Goal: Transaction & Acquisition: Purchase product/service

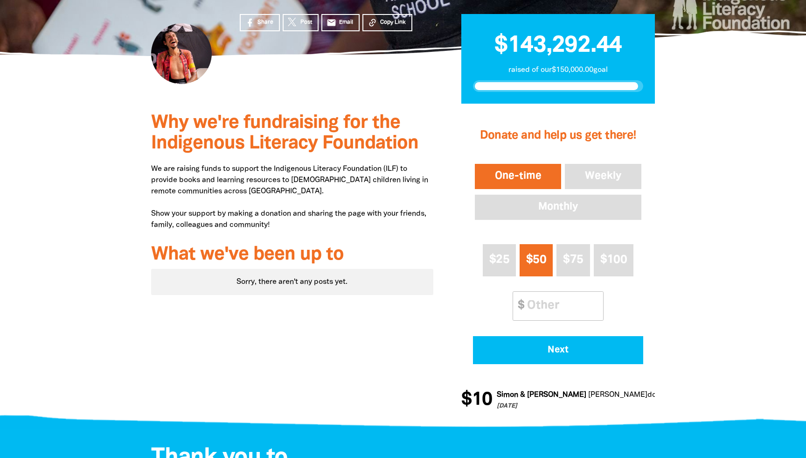
scroll to position [234, 0]
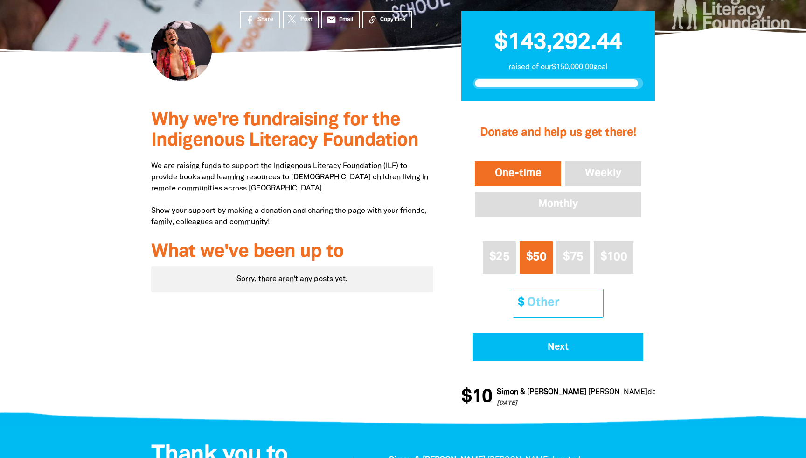
click at [538, 304] on input "Other Amount" at bounding box center [562, 303] width 83 height 28
drag, startPoint x: 566, startPoint y: 298, endPoint x: 527, endPoint y: 298, distance: 39.2
click at [527, 298] on input "Other Amount" at bounding box center [562, 303] width 83 height 28
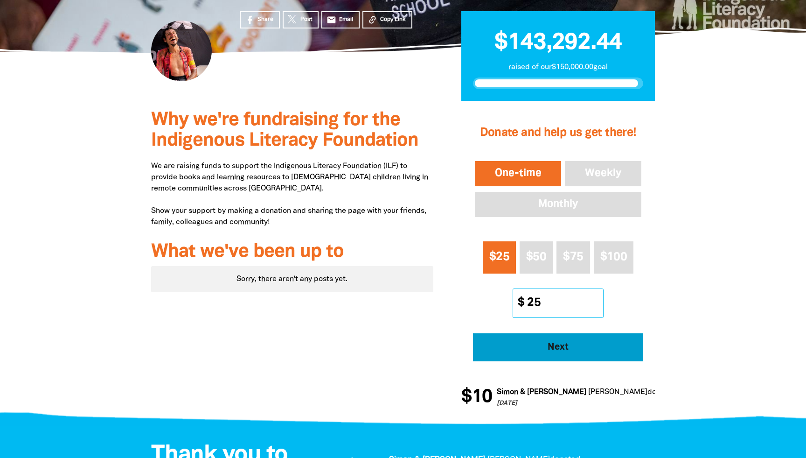
type input "25"
click at [588, 348] on span "Next" at bounding box center [558, 346] width 145 height 9
select select "GB"
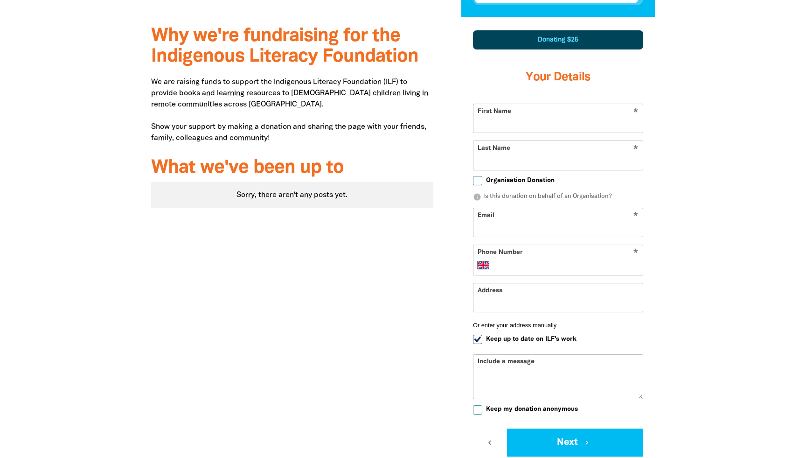
scroll to position [332, 0]
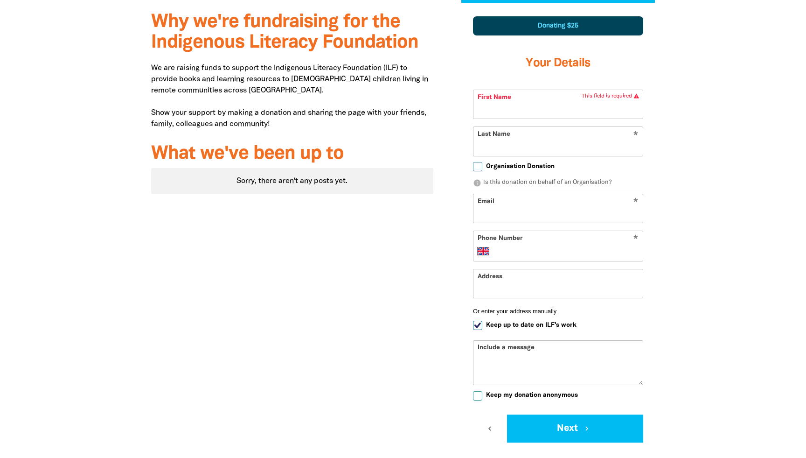
type input "[PERSON_NAME][EMAIL_ADDRESS][DOMAIN_NAME]"
click at [634, 250] on input "Phone Number" at bounding box center [567, 250] width 143 height 11
type input "07941 517383"
click at [478, 324] on input "Keep up to date on ILF's work" at bounding box center [477, 325] width 9 height 9
checkbox input "false"
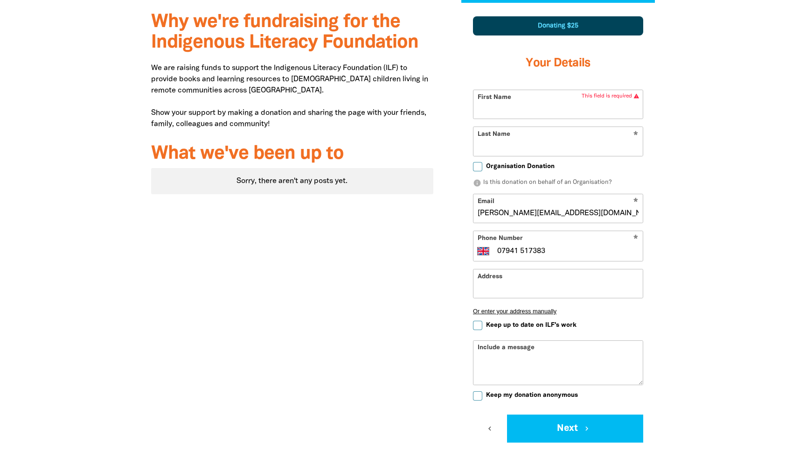
click at [511, 108] on input "First Name" at bounding box center [558, 104] width 169 height 28
type input "[PERSON_NAME]"
click at [733, 198] on div at bounding box center [403, 252] width 806 height 499
drag, startPoint x: 515, startPoint y: 277, endPoint x: 444, endPoint y: 277, distance: 70.9
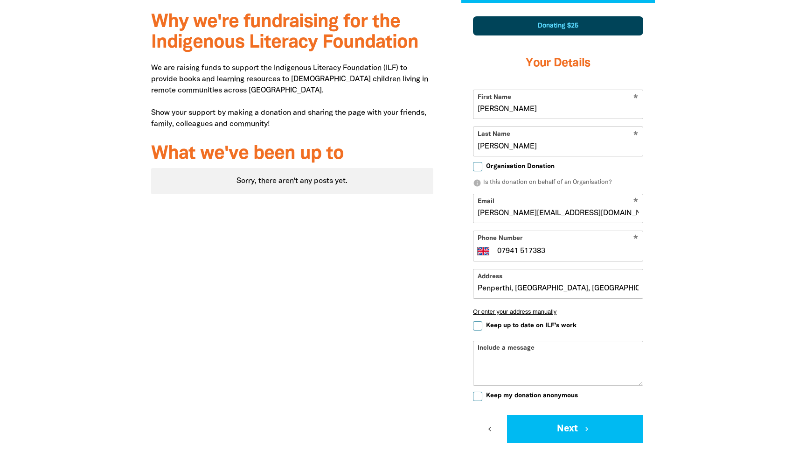
click at [444, 277] on div "Why we're fundraising for the Indigenous Literacy Foundation We are raising fun…" at bounding box center [403, 253] width 560 height 500
drag, startPoint x: 520, startPoint y: 287, endPoint x: 417, endPoint y: 287, distance: 103.6
click at [417, 287] on div "Why we're fundraising for the Indigenous Literacy Foundation We are raising fun…" at bounding box center [403, 253] width 560 height 500
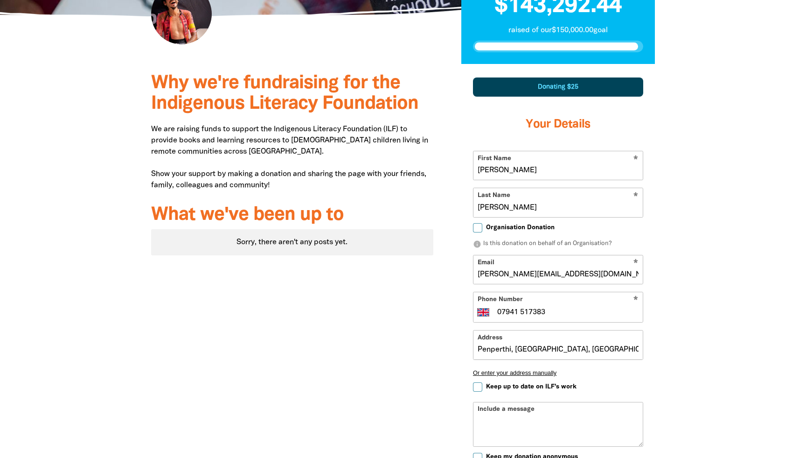
scroll to position [340, 0]
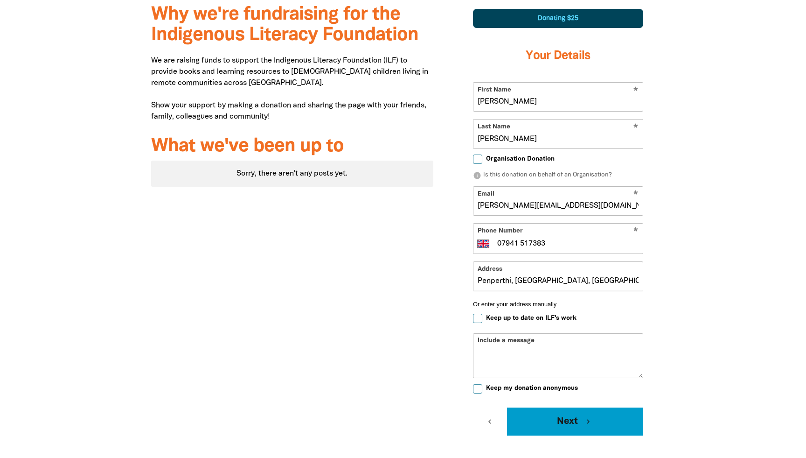
type input "Penperthi, [GEOGRAPHIC_DATA], [GEOGRAPHIC_DATA], [GEOGRAPHIC_DATA]"
click at [584, 421] on button "Next chevron_right" at bounding box center [575, 421] width 136 height 28
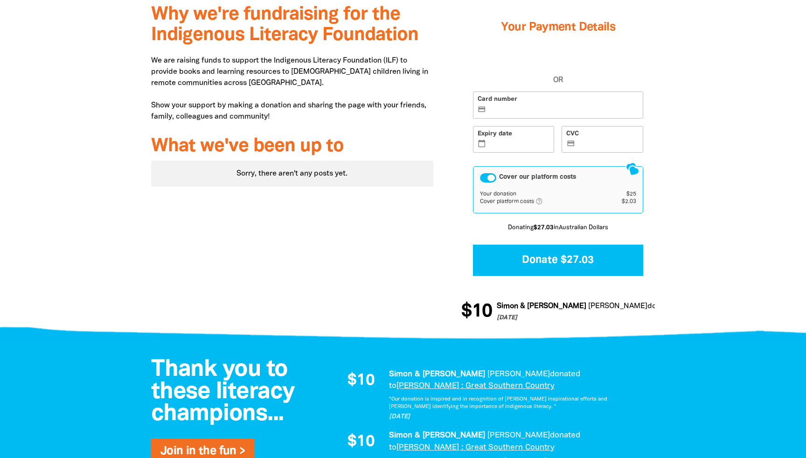
scroll to position [253, 0]
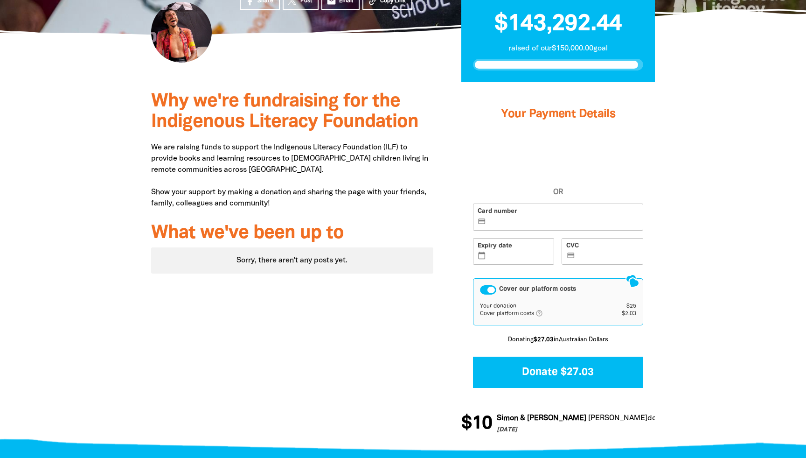
click at [491, 295] on div "Cover our platform costs Your donation $25 Cover platform costs help_outlined A…" at bounding box center [558, 301] width 170 height 47
click at [489, 291] on div "Cover our platform costs" at bounding box center [488, 289] width 16 height 9
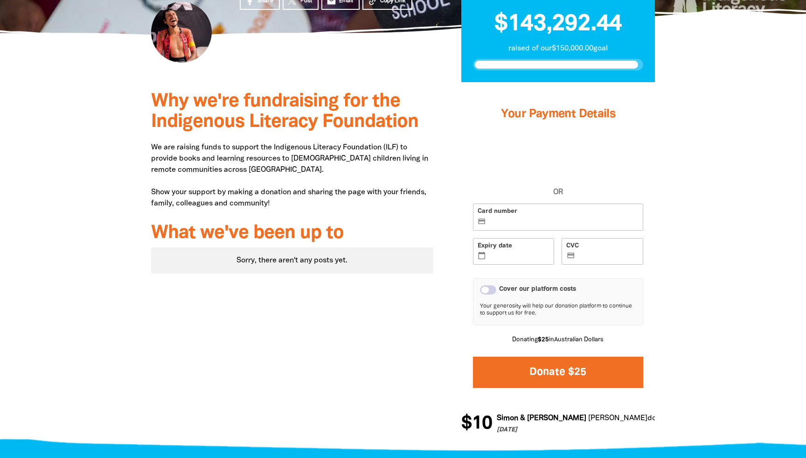
click at [600, 375] on button "Donate $25" at bounding box center [558, 371] width 170 height 31
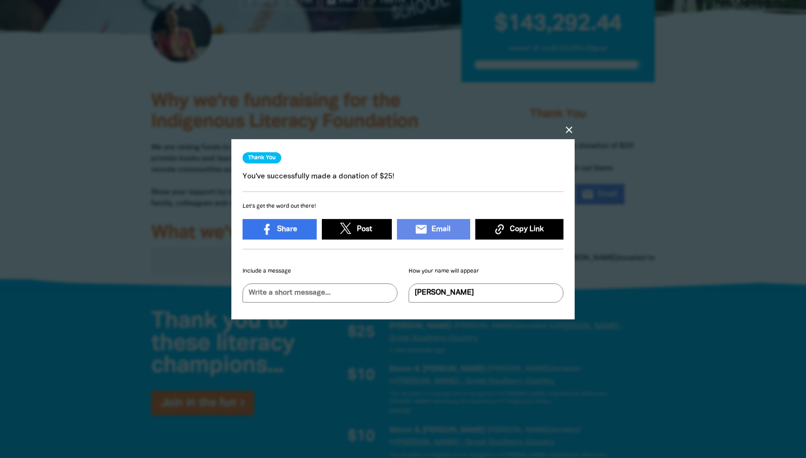
scroll to position [6, 0]
click at [383, 285] on input "text" at bounding box center [320, 292] width 155 height 19
type input "You"
click at [565, 129] on icon "close" at bounding box center [569, 129] width 11 height 11
